Goal: Task Accomplishment & Management: Manage account settings

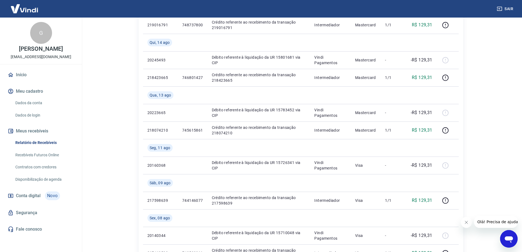
scroll to position [110, 0]
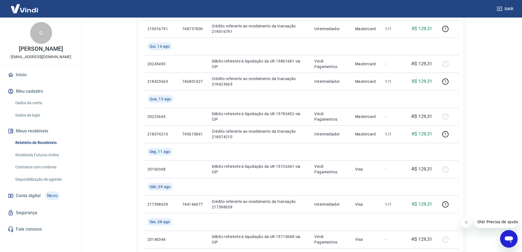
click at [21, 72] on link "Início" at bounding box center [41, 75] width 69 height 12
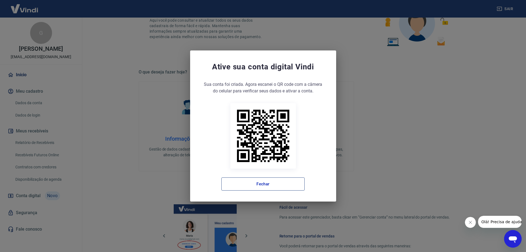
click at [248, 182] on button "Fechar" at bounding box center [263, 183] width 83 height 13
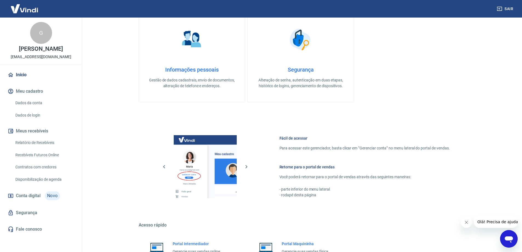
scroll to position [232, 0]
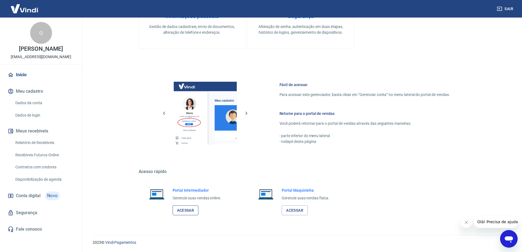
click at [191, 211] on link "Acessar" at bounding box center [186, 210] width 26 height 10
